Goal: Transaction & Acquisition: Purchase product/service

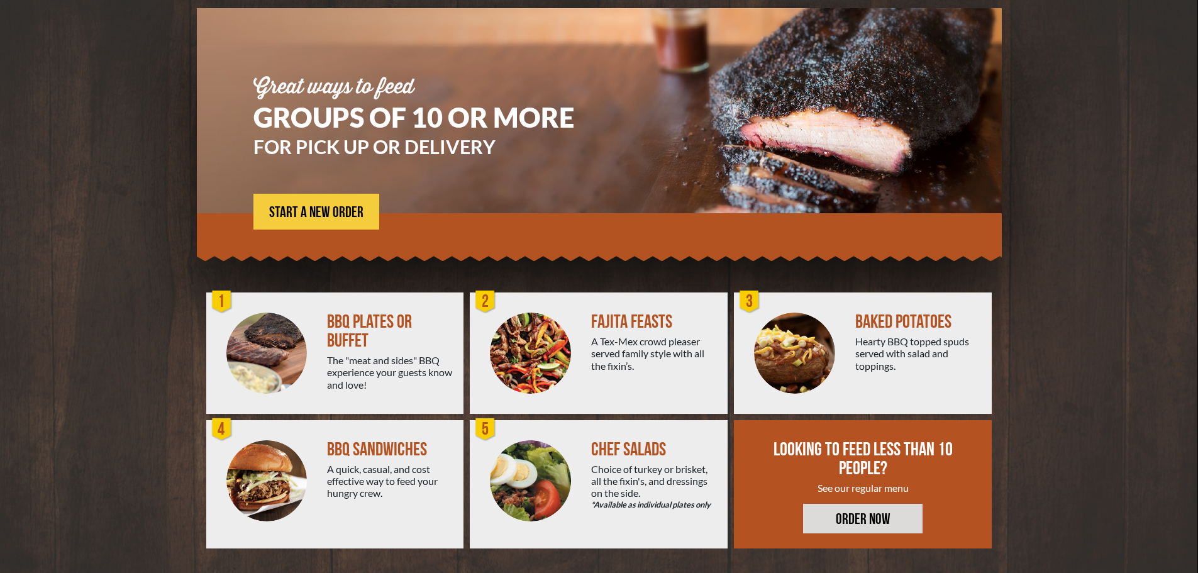
scroll to position [90, 0]
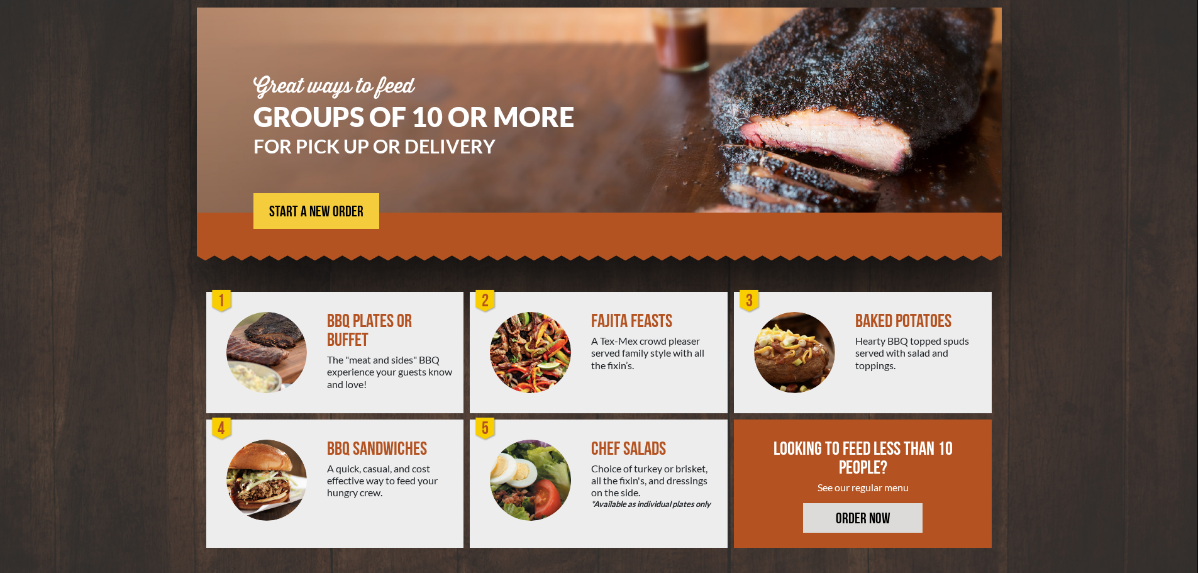
click at [218, 297] on div "1" at bounding box center [221, 301] width 25 height 25
click at [310, 212] on span "START A NEW ORDER" at bounding box center [316, 211] width 94 height 15
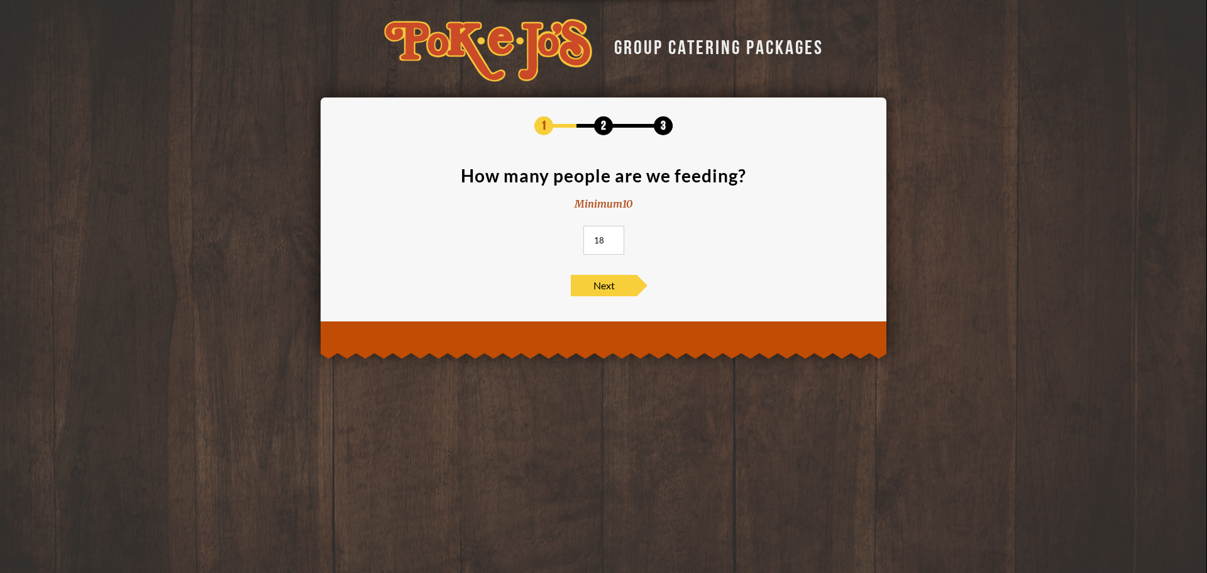
drag, startPoint x: 608, startPoint y: 239, endPoint x: 565, endPoint y: 232, distance: 43.3
click at [583, 232] on input "18" at bounding box center [603, 240] width 41 height 29
click at [614, 237] on input "28" at bounding box center [603, 240] width 41 height 29
click at [614, 237] on input "29" at bounding box center [603, 240] width 41 height 29
click at [614, 237] on input "30" at bounding box center [603, 240] width 41 height 29
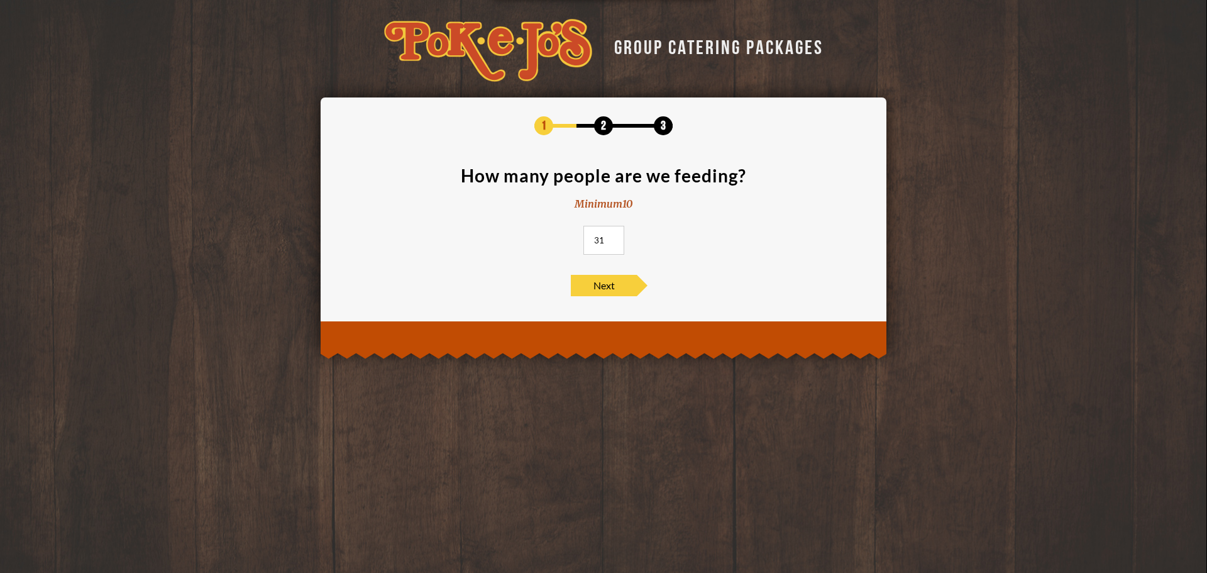
click at [614, 237] on input "31" at bounding box center [603, 240] width 41 height 29
click at [614, 237] on input "32" at bounding box center [603, 240] width 41 height 29
click at [614, 237] on input "33" at bounding box center [603, 240] width 41 height 29
click at [614, 237] on input "34" at bounding box center [603, 240] width 41 height 29
click at [614, 237] on input "35" at bounding box center [603, 240] width 41 height 29
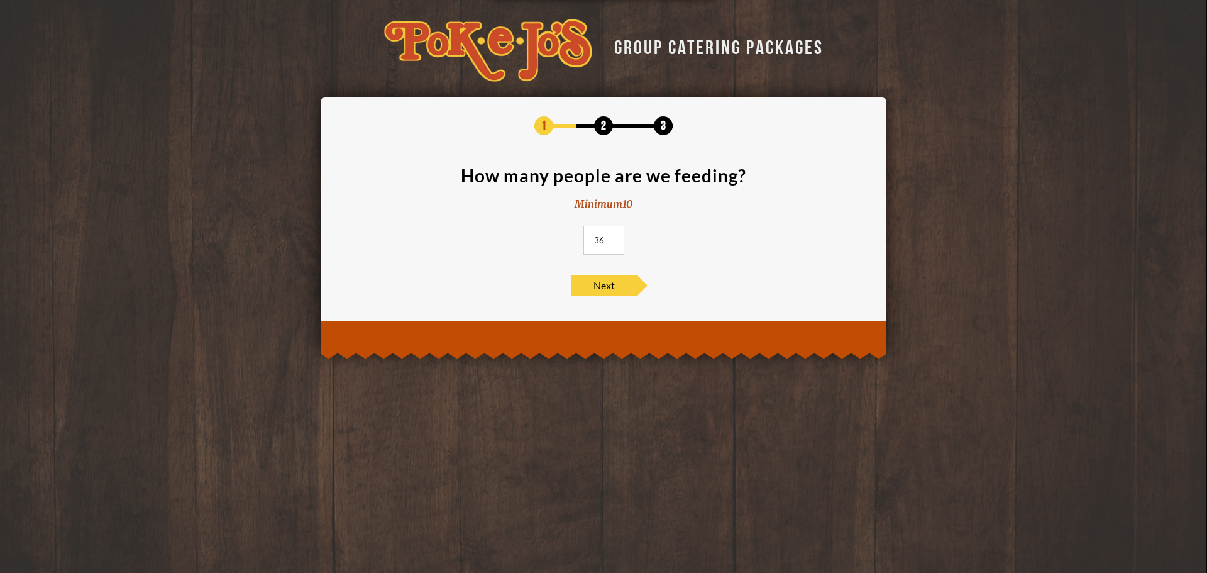
click at [614, 237] on input "36" at bounding box center [603, 240] width 41 height 29
click at [614, 237] on input "37" at bounding box center [603, 240] width 41 height 29
click at [614, 237] on input "38" at bounding box center [603, 240] width 41 height 29
click at [614, 237] on input "39" at bounding box center [603, 240] width 41 height 29
click at [614, 237] on input "40" at bounding box center [603, 240] width 41 height 29
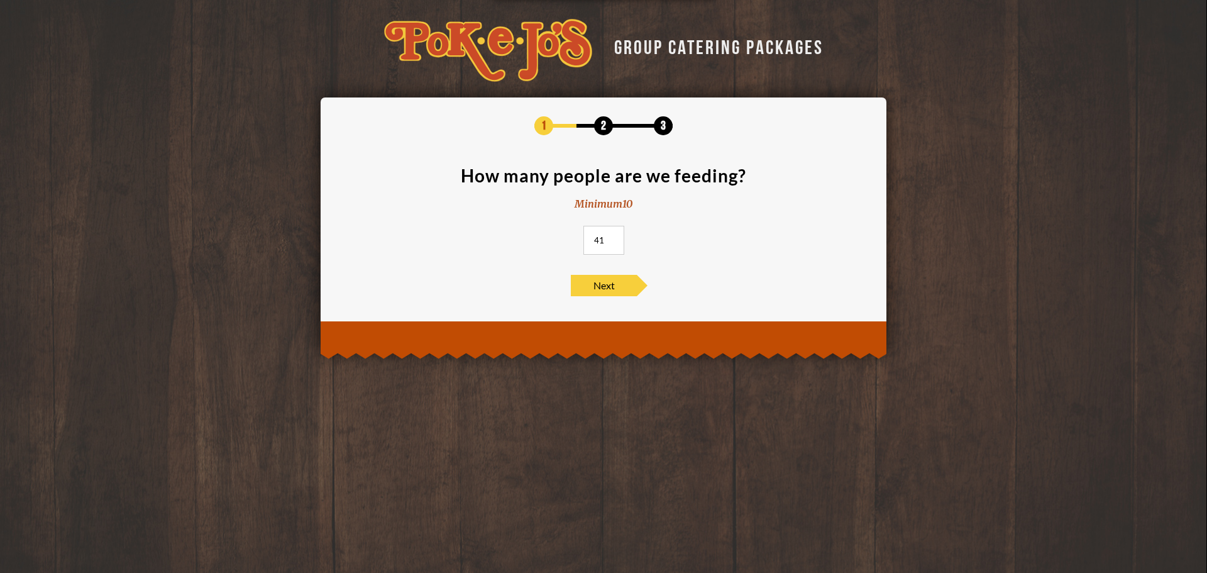
click at [614, 237] on input "41" at bounding box center [603, 240] width 41 height 29
click at [614, 237] on input "42" at bounding box center [603, 240] width 41 height 29
click at [614, 237] on input "43" at bounding box center [603, 240] width 41 height 29
click at [614, 237] on input "44" at bounding box center [603, 240] width 41 height 29
type input "45"
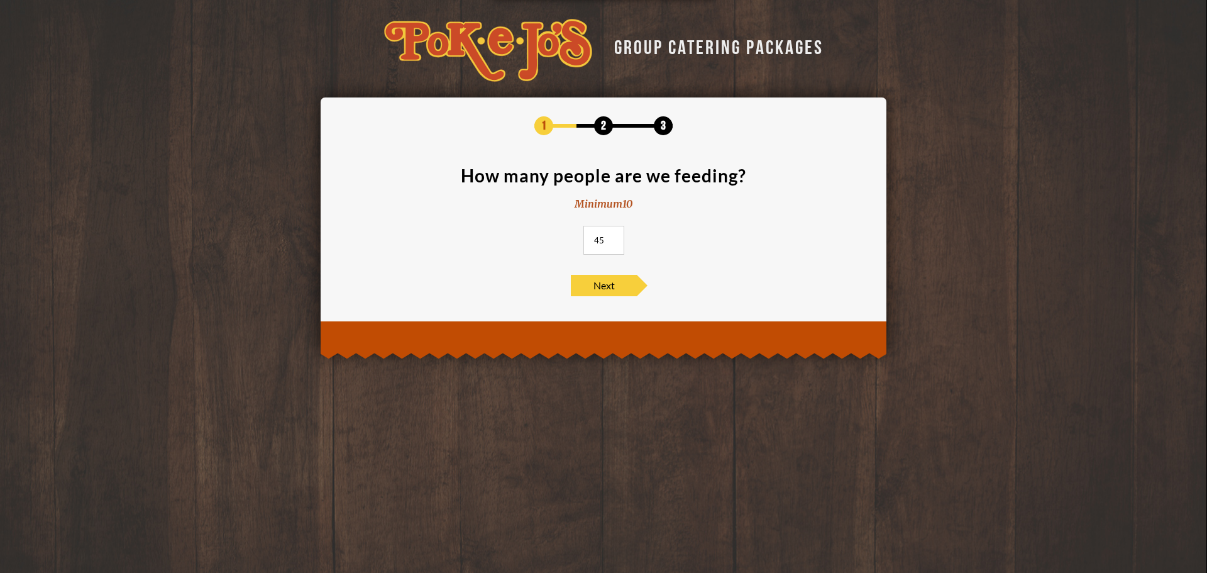
click at [614, 237] on input "45" at bounding box center [603, 240] width 41 height 29
click at [602, 277] on span "Next" at bounding box center [604, 285] width 66 height 21
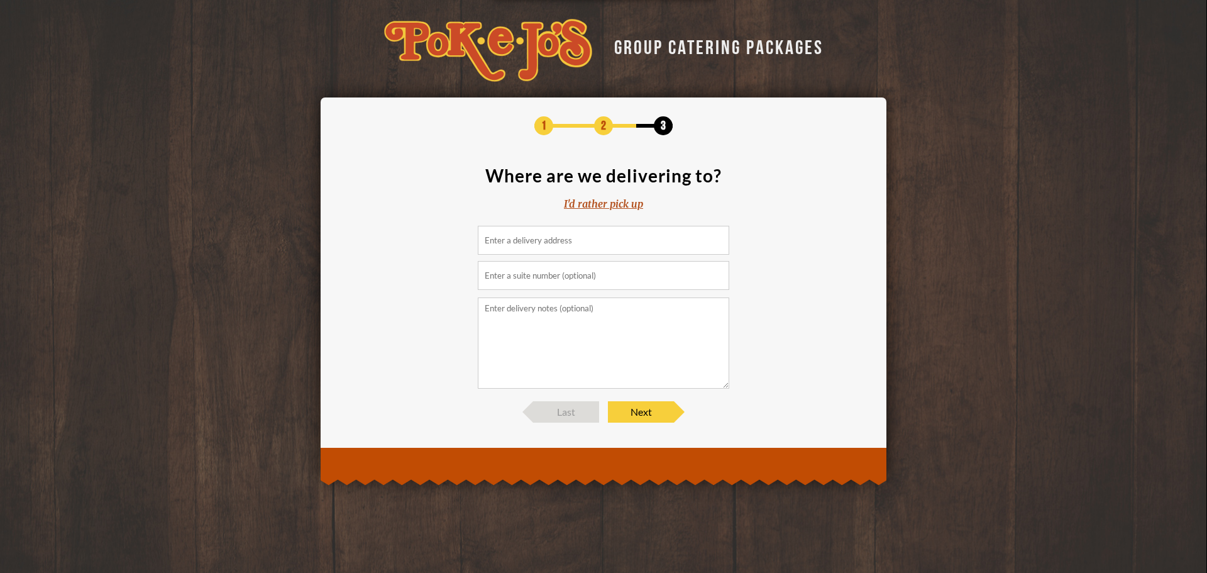
click at [623, 203] on div "I'd rather pick up" at bounding box center [603, 204] width 79 height 14
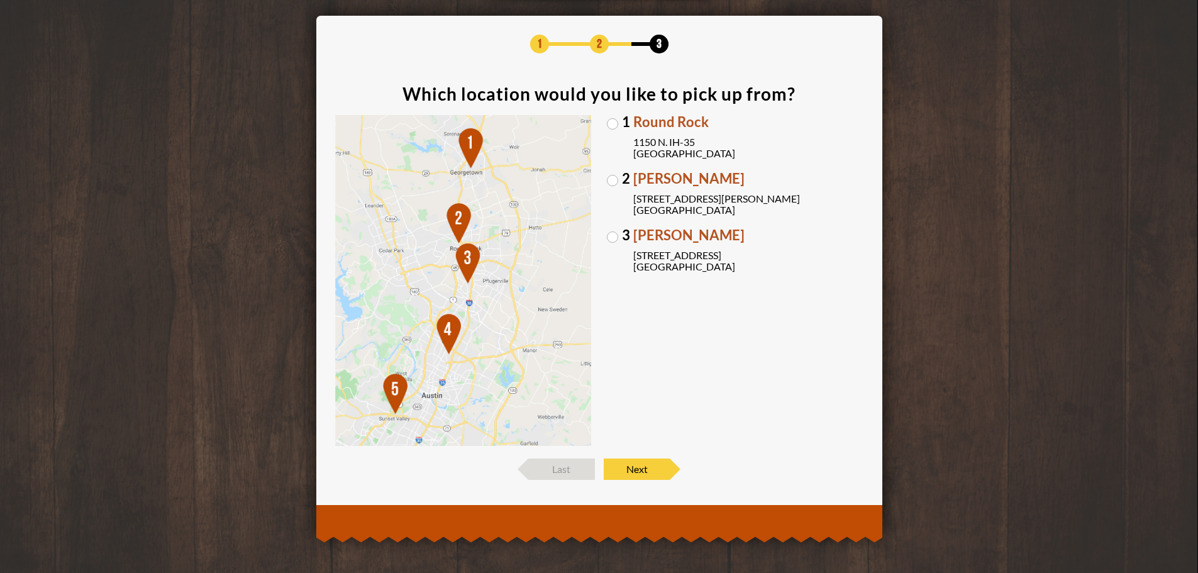
scroll to position [83, 0]
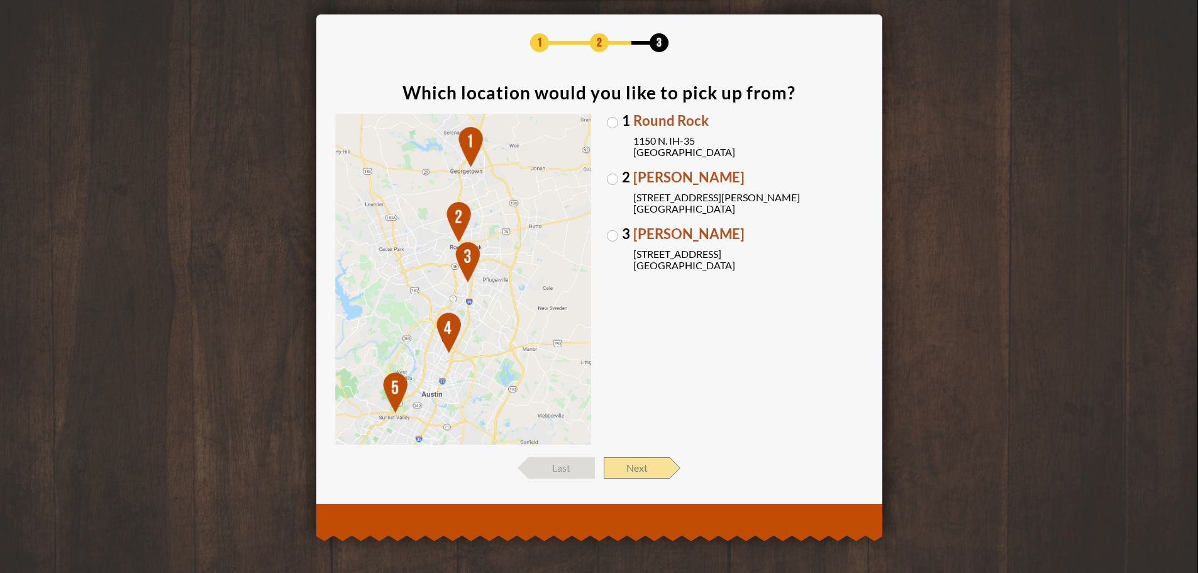
click at [644, 468] on span "Next" at bounding box center [637, 467] width 66 height 21
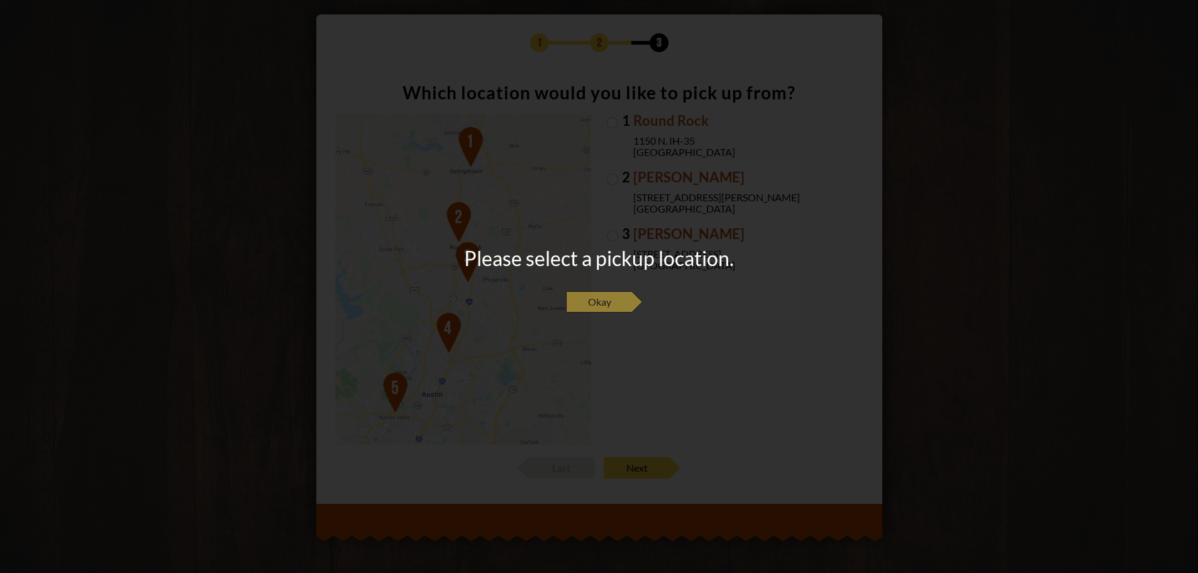
click at [615, 307] on span "Okay" at bounding box center [599, 301] width 66 height 21
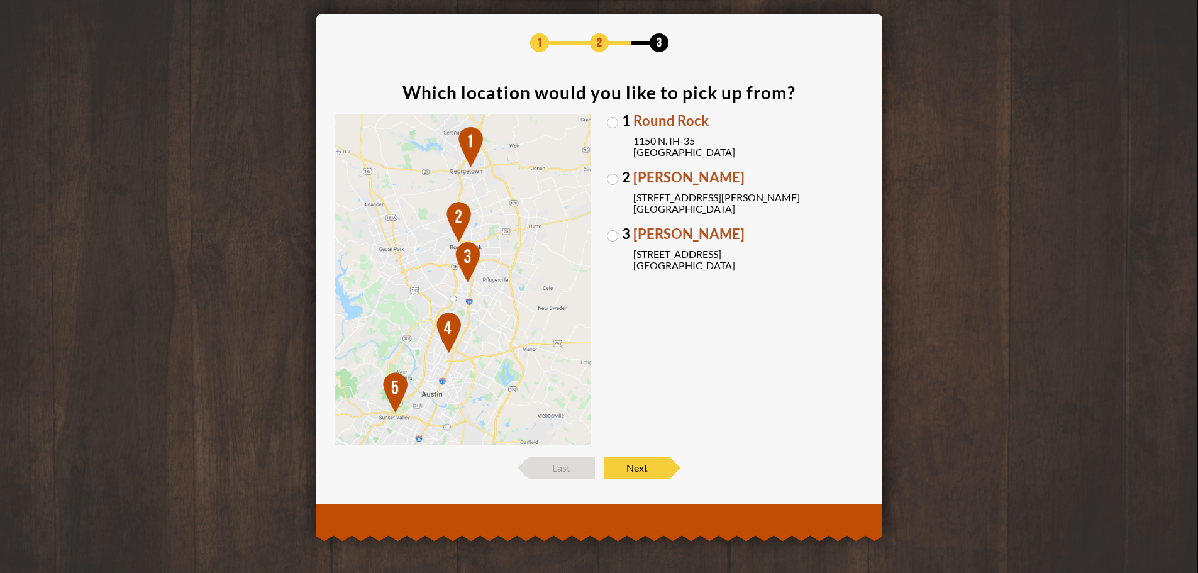
click at [391, 395] on img at bounding box center [463, 279] width 257 height 331
click at [390, 387] on img at bounding box center [463, 279] width 257 height 331
click at [390, 388] on img at bounding box center [463, 279] width 257 height 331
click at [392, 404] on img at bounding box center [463, 279] width 257 height 331
click at [390, 392] on img at bounding box center [463, 279] width 257 height 331
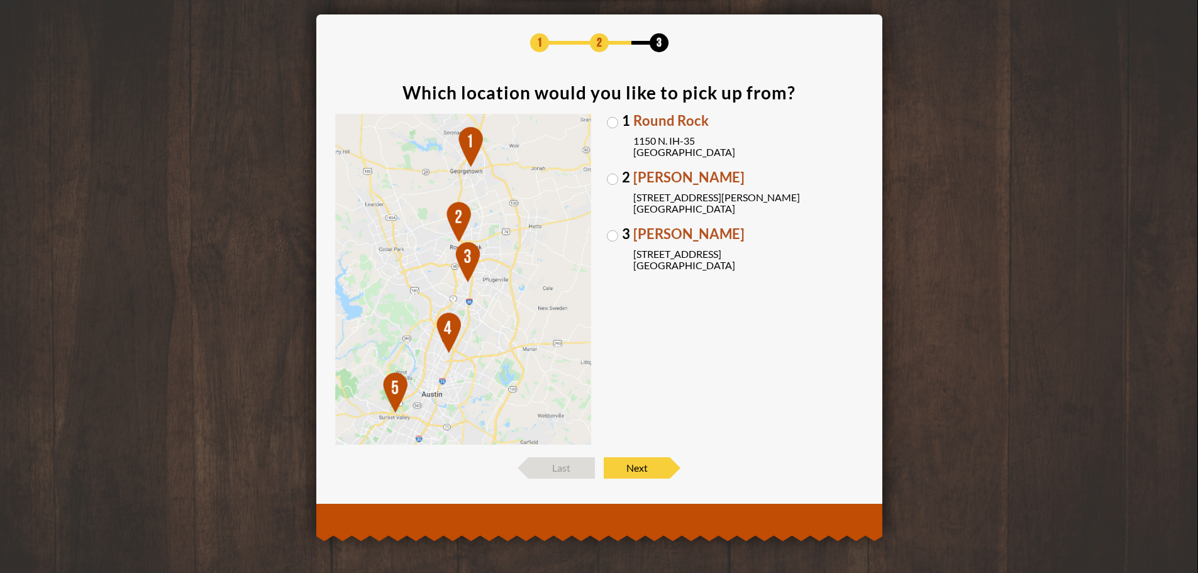
click at [688, 336] on div "1 Round Rock [STREET_ADDRESS] [GEOGRAPHIC_DATA][PERSON_NAME][STREET_ADDRESS][PE…" at bounding box center [735, 279] width 257 height 331
click at [617, 240] on label "3 [PERSON_NAME] [STREET_ADDRESS]" at bounding box center [735, 249] width 257 height 44
click at [0, 0] on input "3 [PERSON_NAME] [STREET_ADDRESS]" at bounding box center [0, 0] width 0 height 0
click at [616, 236] on label "3 [PERSON_NAME] [STREET_ADDRESS]" at bounding box center [735, 249] width 257 height 44
click at [0, 0] on input "3 [PERSON_NAME] [STREET_ADDRESS]" at bounding box center [0, 0] width 0 height 0
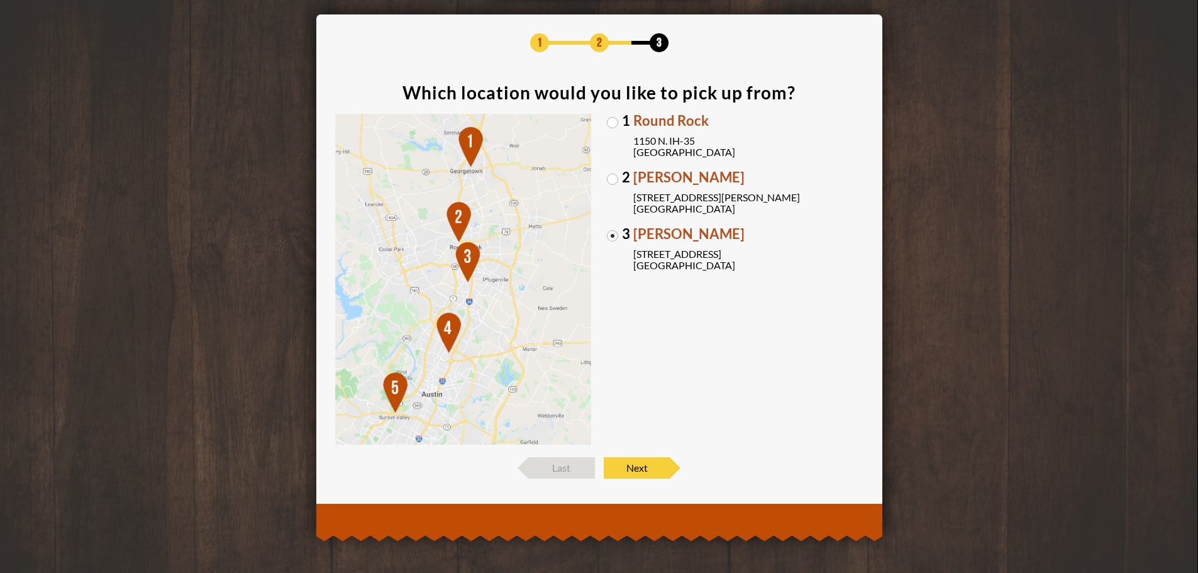
click at [613, 121] on label "1 Round Rock [STREET_ADDRESS]" at bounding box center [735, 136] width 257 height 44
click at [0, 0] on input "1 Round Rock [STREET_ADDRESS]" at bounding box center [0, 0] width 0 height 0
click at [614, 238] on label "3 [PERSON_NAME] [STREET_ADDRESS]" at bounding box center [735, 249] width 257 height 44
click at [0, 0] on input "3 [PERSON_NAME] [STREET_ADDRESS]" at bounding box center [0, 0] width 0 height 0
click at [626, 465] on span "Next" at bounding box center [637, 467] width 66 height 21
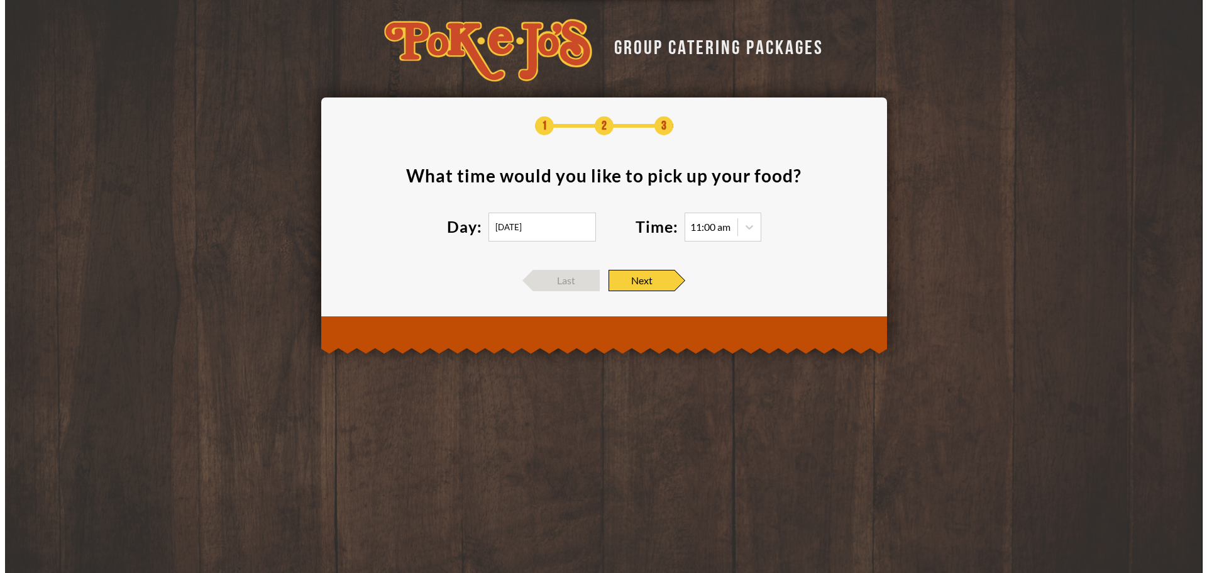
scroll to position [0, 0]
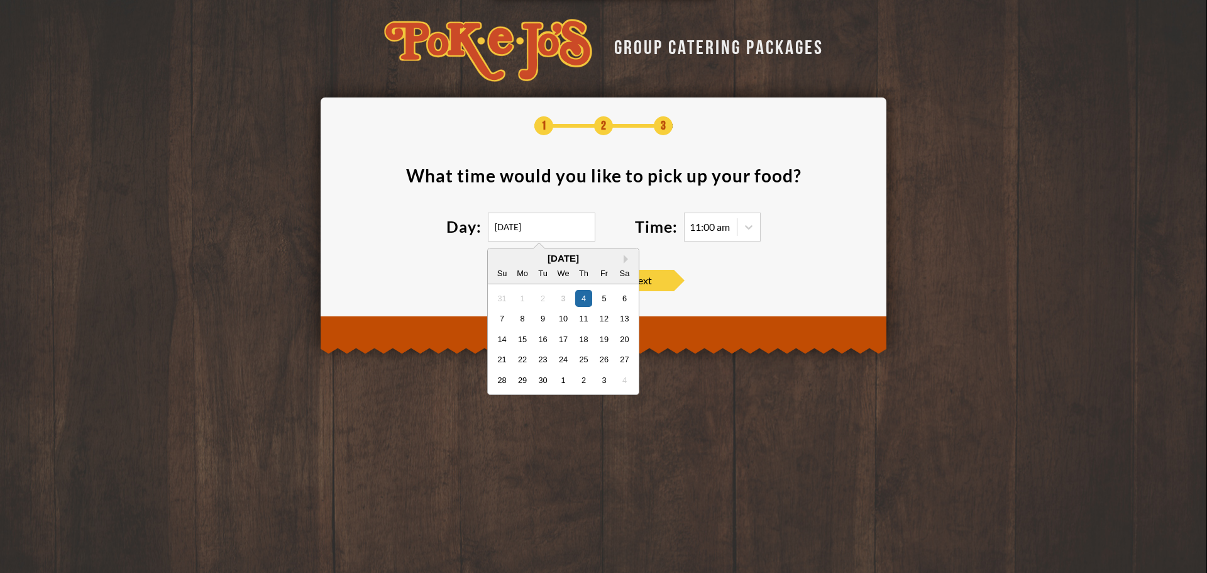
click at [555, 231] on input "[DATE]" at bounding box center [542, 227] width 108 height 29
click at [609, 340] on div "19" at bounding box center [603, 338] width 17 height 17
type input "[DATE]"
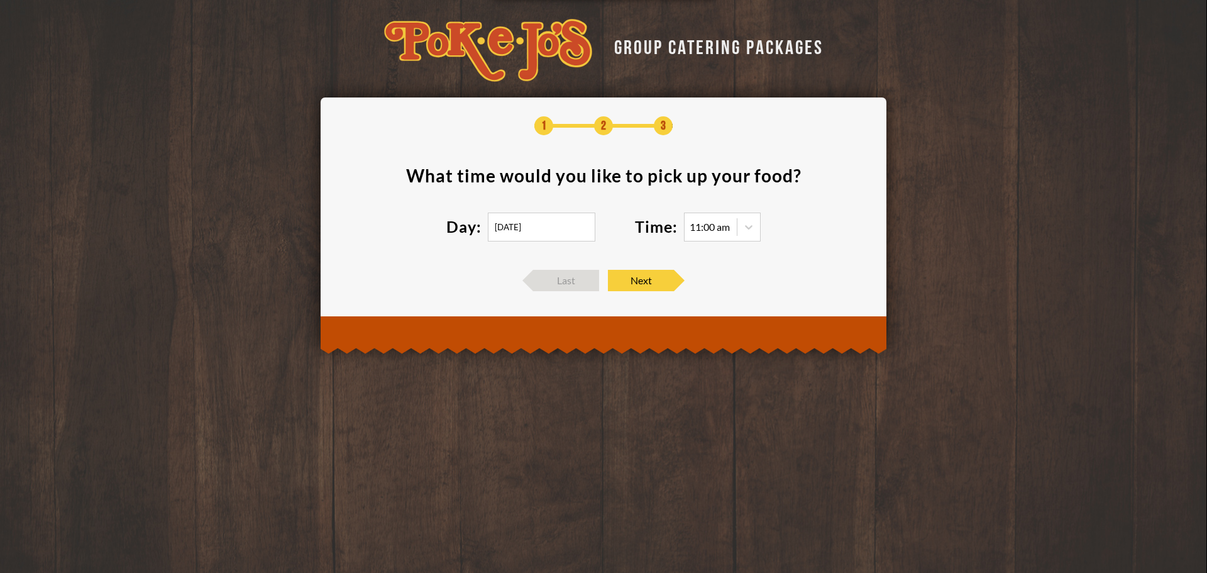
click at [713, 225] on div "11:00 am" at bounding box center [710, 227] width 40 height 10
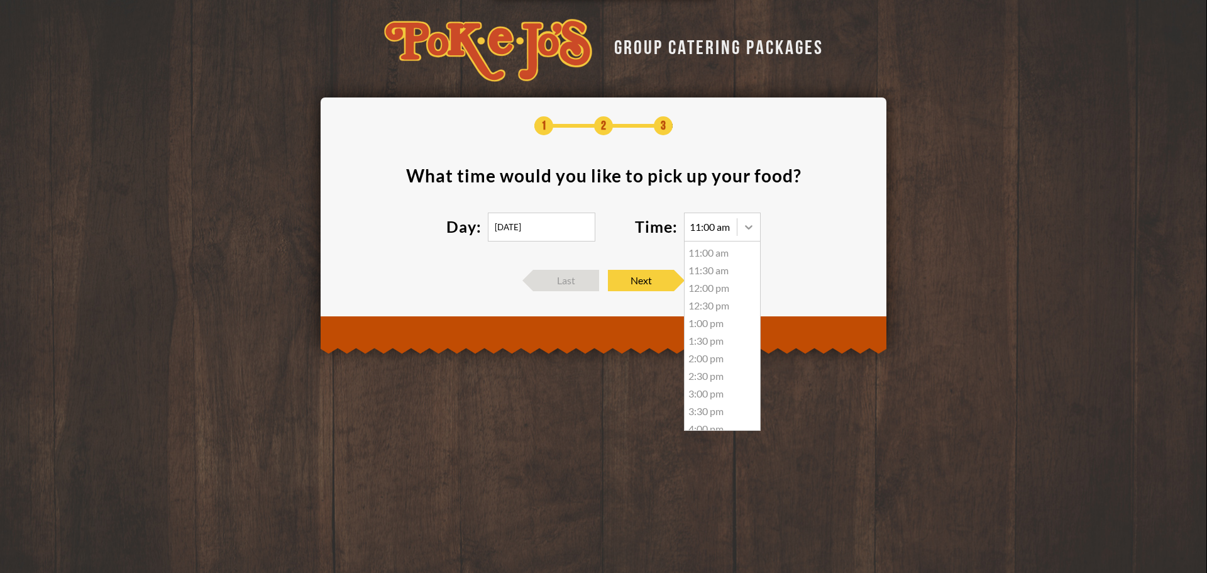
click at [737, 224] on div at bounding box center [748, 227] width 23 height 23
click at [712, 385] on div "6:00 pm" at bounding box center [722, 384] width 75 height 18
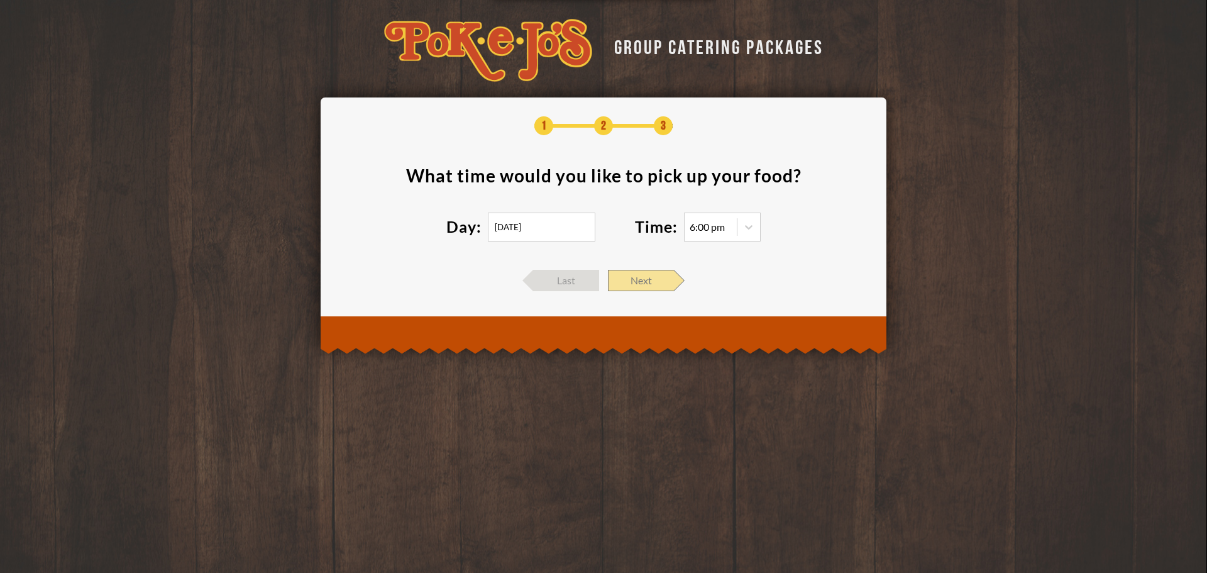
click at [665, 284] on span "Next" at bounding box center [641, 280] width 66 height 21
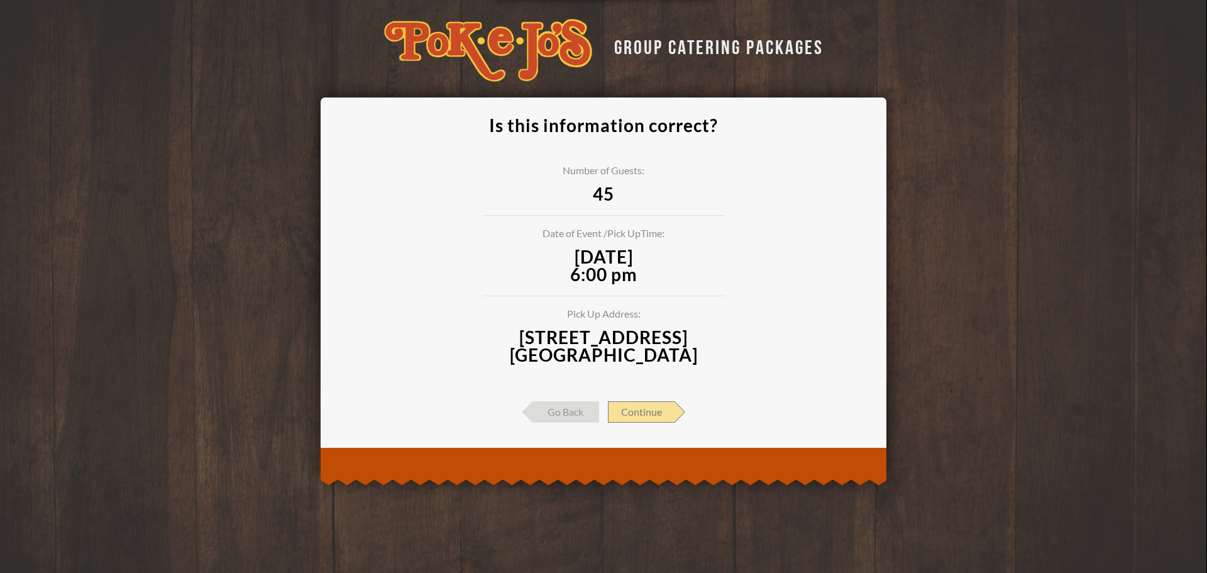
click at [660, 406] on span "Continue" at bounding box center [641, 411] width 67 height 21
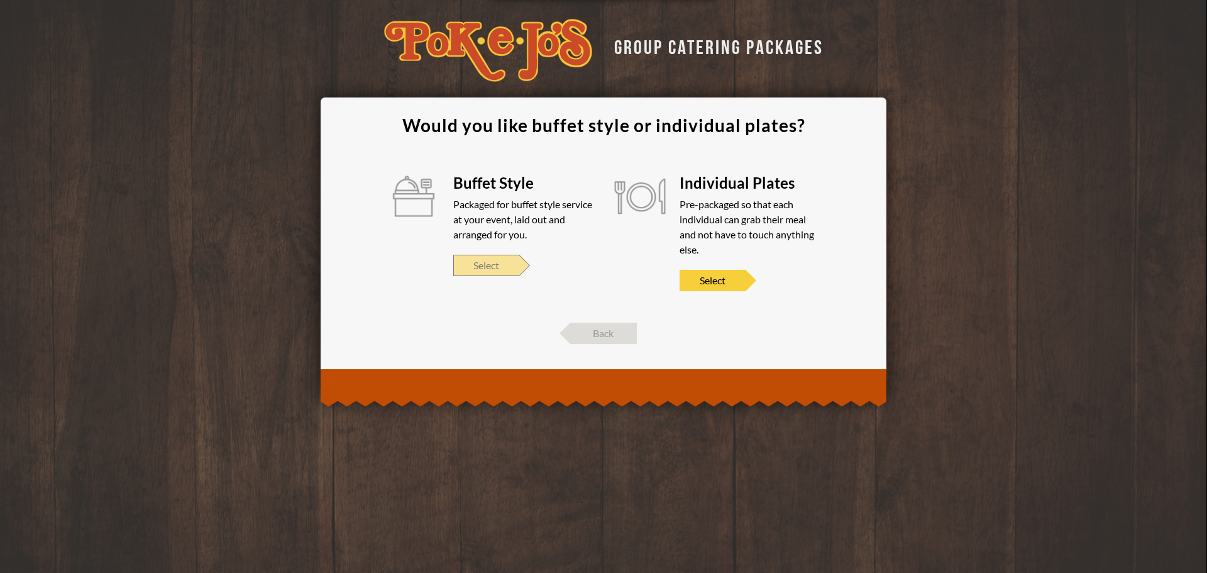
click at [499, 261] on span "Select" at bounding box center [486, 265] width 66 height 21
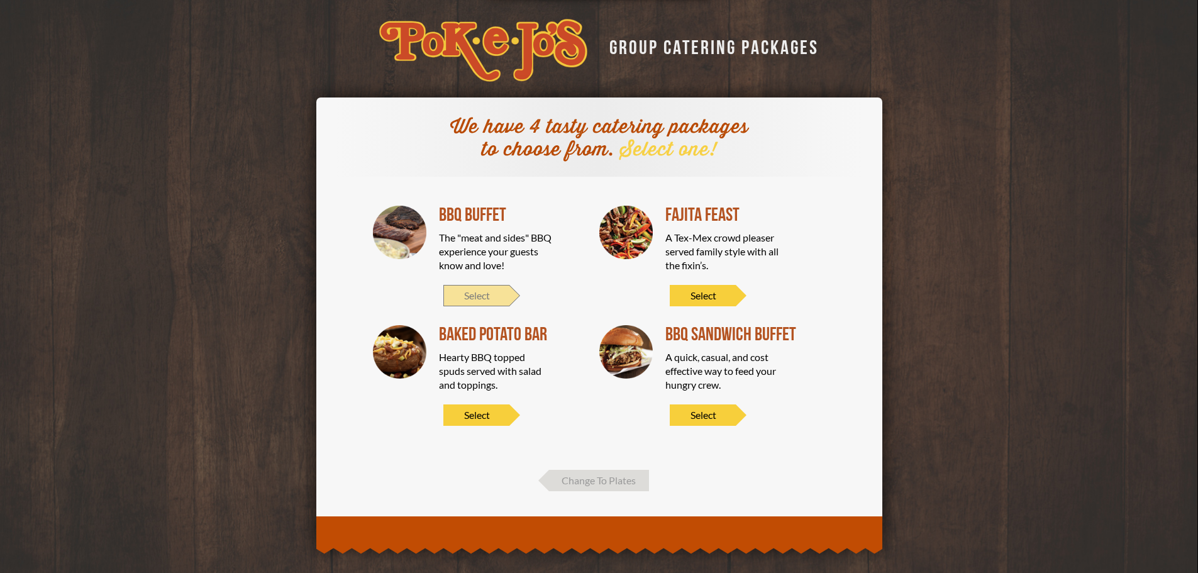
click at [487, 297] on span "Select" at bounding box center [476, 295] width 66 height 21
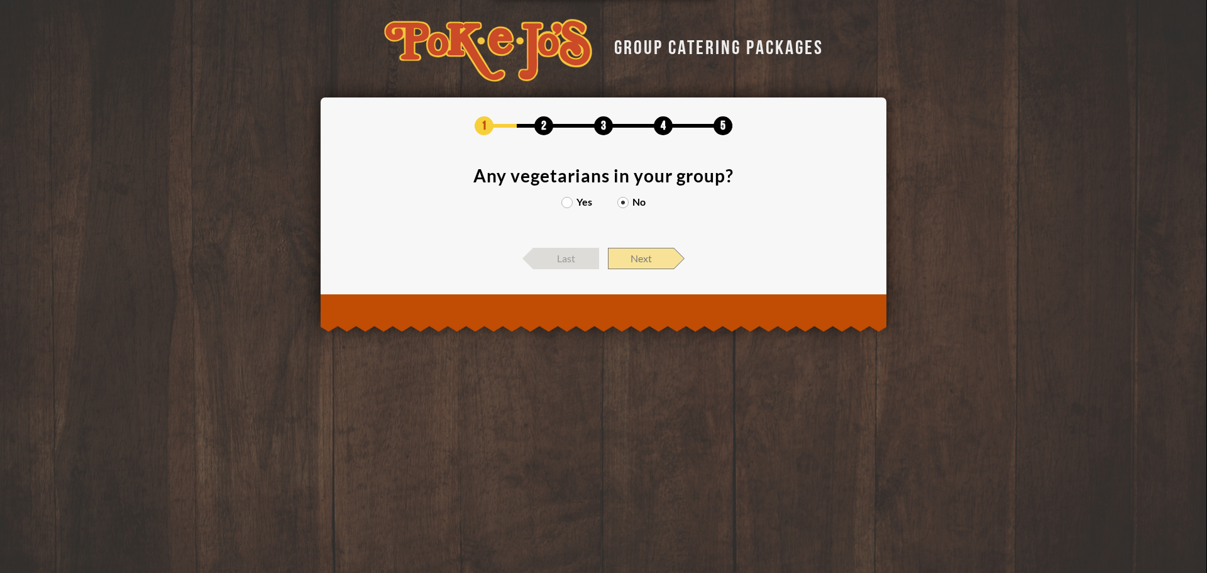
click at [653, 256] on span "Next" at bounding box center [641, 258] width 66 height 21
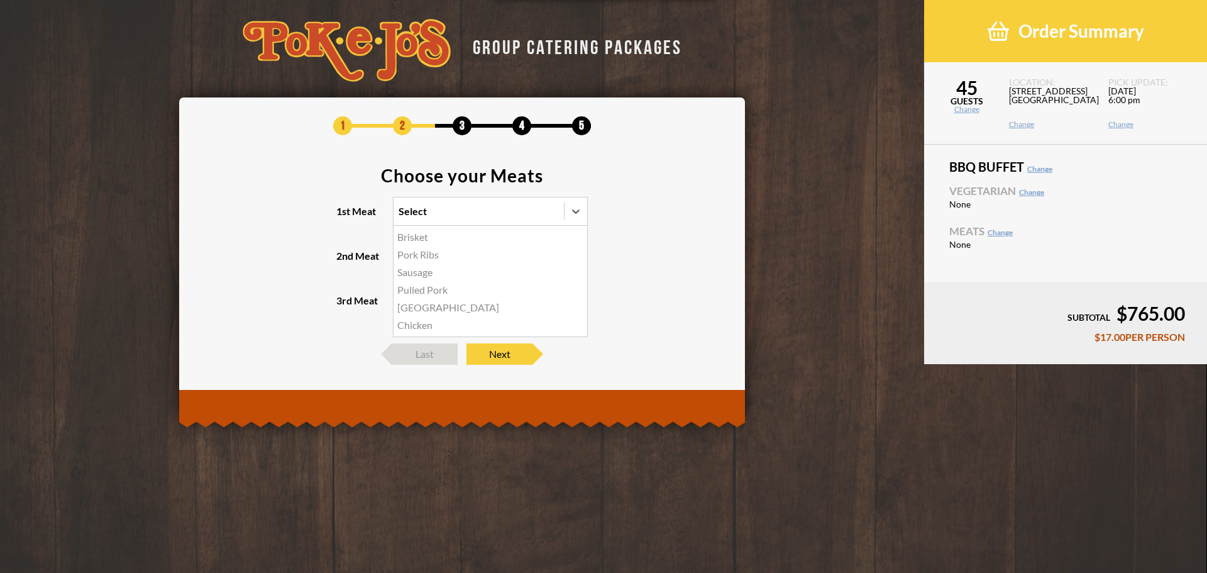
click at [554, 207] on div "Select" at bounding box center [479, 211] width 170 height 28
click at [344, 217] on input "1st Meat option Brisket focused, 1 of 6. 6 results available. Use Up and Down t…" at bounding box center [344, 217] width 0 height 0
click at [422, 236] on div "Brisket" at bounding box center [491, 237] width 194 height 18
click at [344, 217] on input "1st Meat option Brisket focused, 1 of 6. 6 results available. Use Up and Down t…" at bounding box center [344, 217] width 0 height 0
click at [507, 264] on div "Select" at bounding box center [468, 256] width 148 height 28
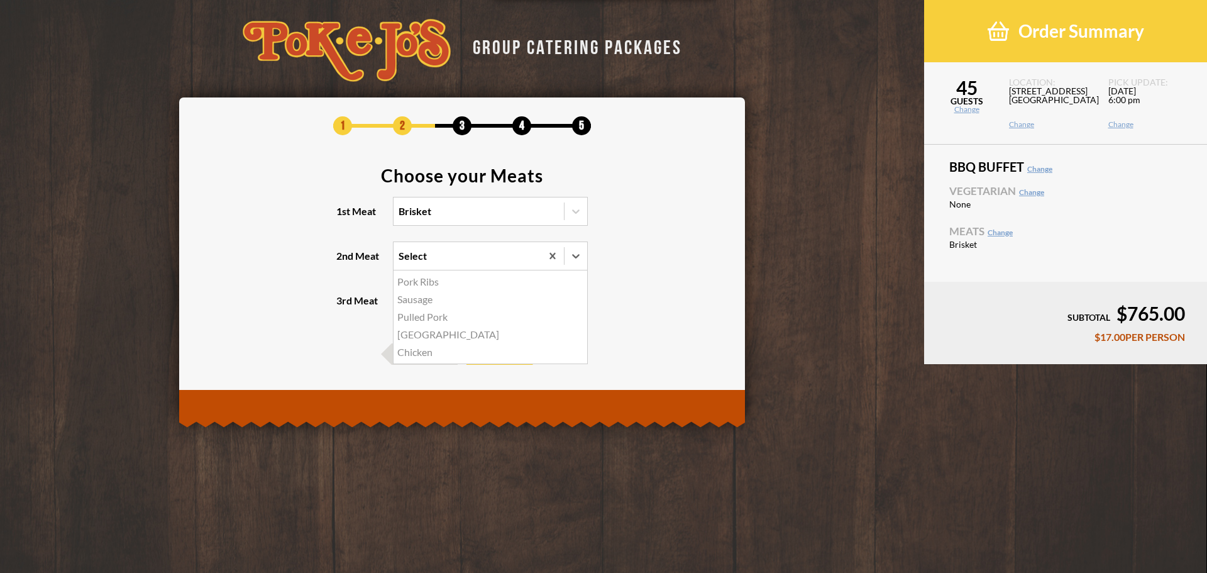
click at [344, 262] on input "2nd Meat option Pork Ribs focused, 1 of 5. 5 results available. Use Up and Down…" at bounding box center [344, 262] width 0 height 0
click at [407, 334] on div "[GEOGRAPHIC_DATA]" at bounding box center [491, 335] width 194 height 18
click at [344, 262] on input "2nd Meat option Turkey focused, 4 of 5. 5 results available. Use Up and Down to…" at bounding box center [344, 262] width 0 height 0
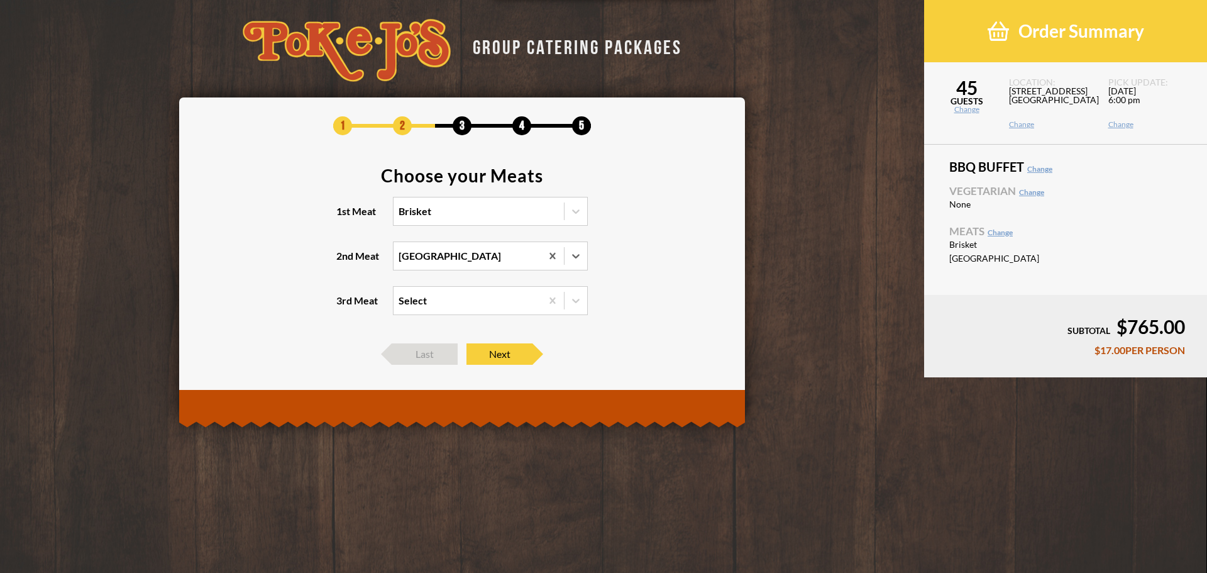
click at [436, 302] on div "Select" at bounding box center [468, 301] width 148 height 28
click at [344, 306] on input "3rd Meat Select" at bounding box center [344, 306] width 0 height 0
